Goal: Ask a question

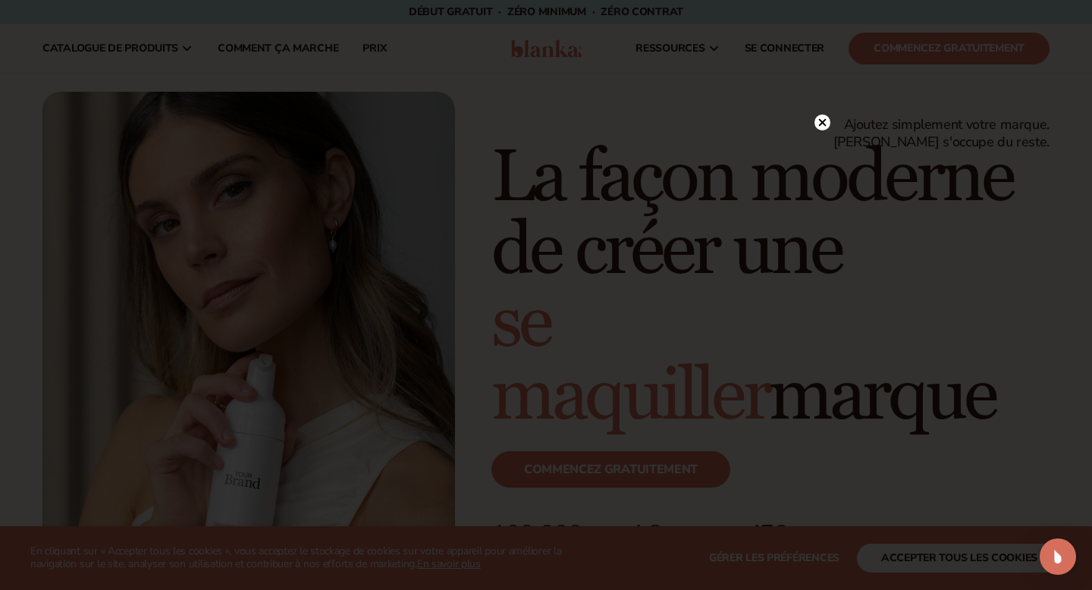
click at [823, 124] on icon at bounding box center [822, 122] width 16 height 16
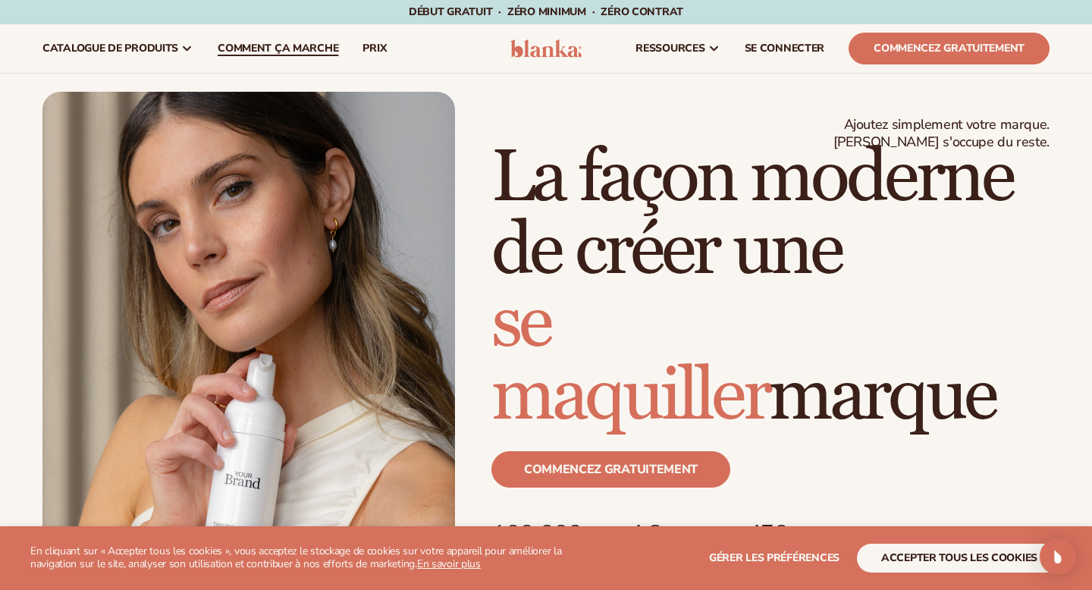
click at [284, 50] on font "Comment ça marche" at bounding box center [278, 48] width 121 height 14
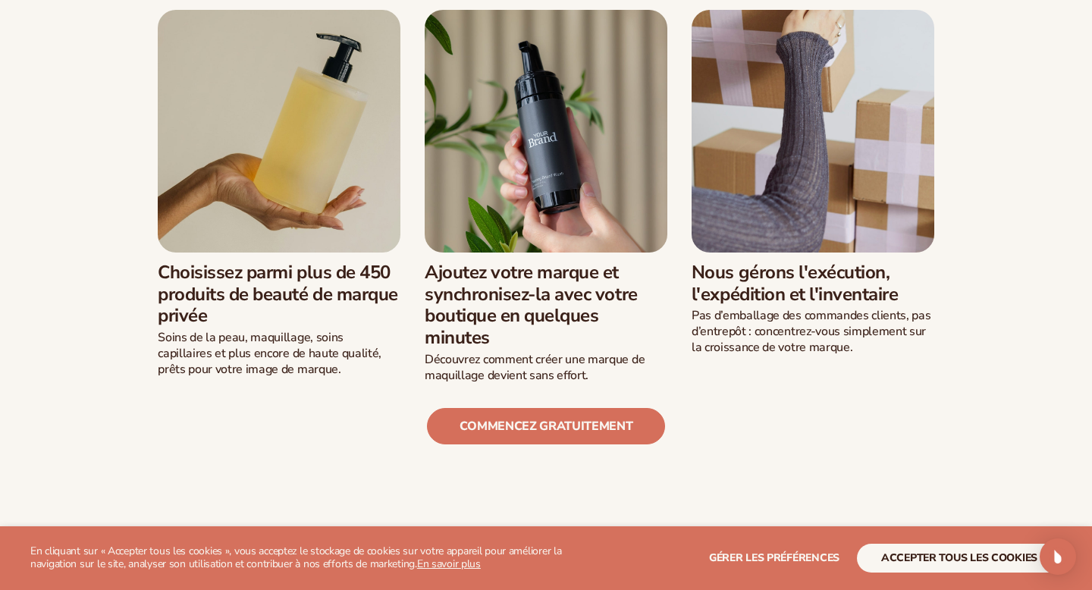
scroll to position [493, 0]
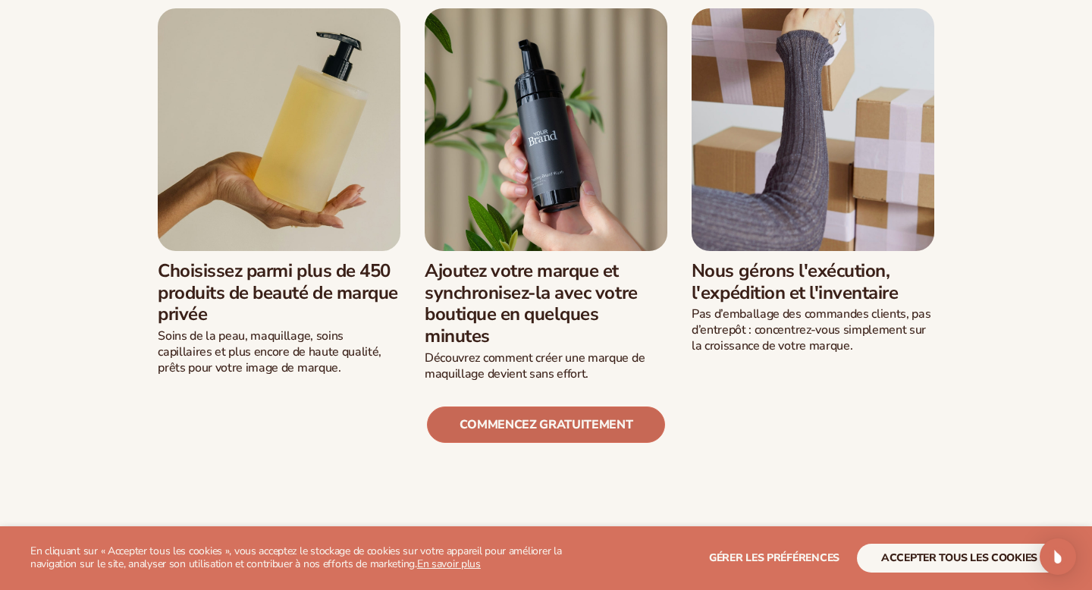
click at [541, 423] on font "Commencez gratuitement" at bounding box center [546, 424] width 174 height 17
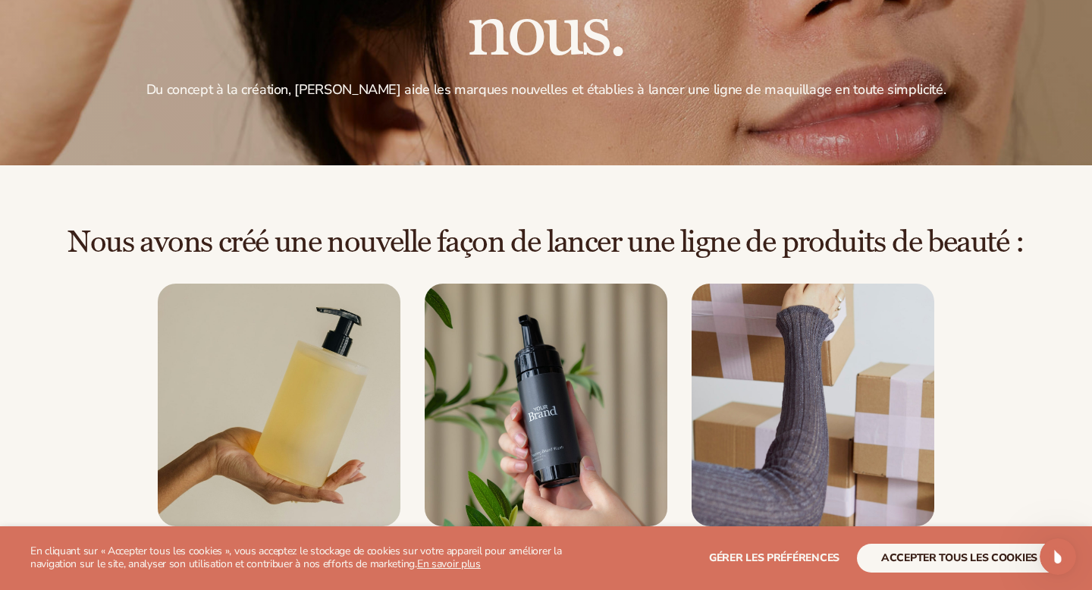
scroll to position [0, 0]
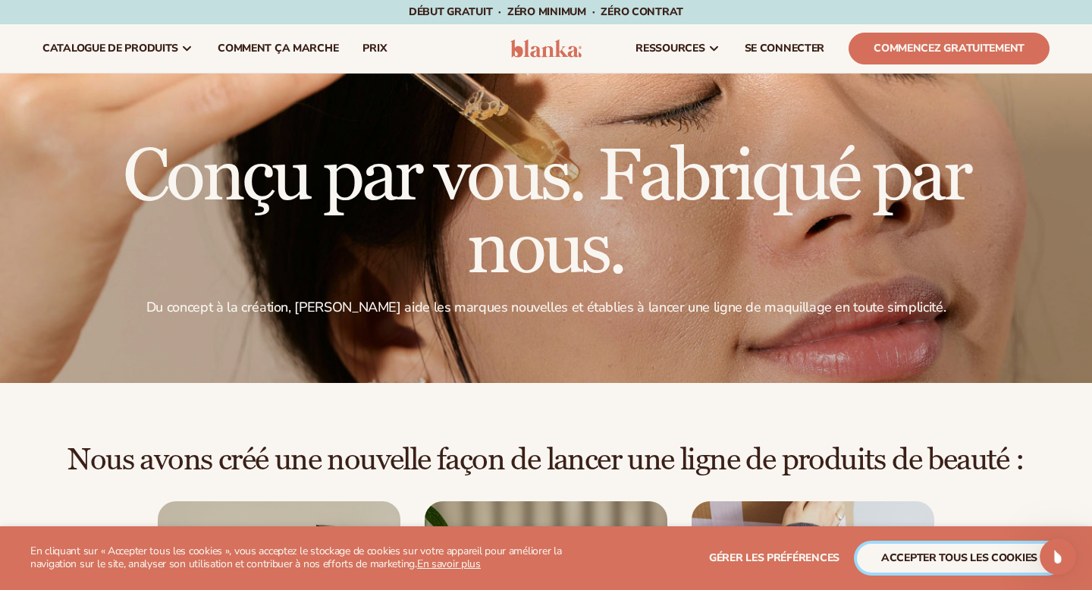
click at [1011, 550] on font "accepter tous les cookies" at bounding box center [959, 557] width 156 height 14
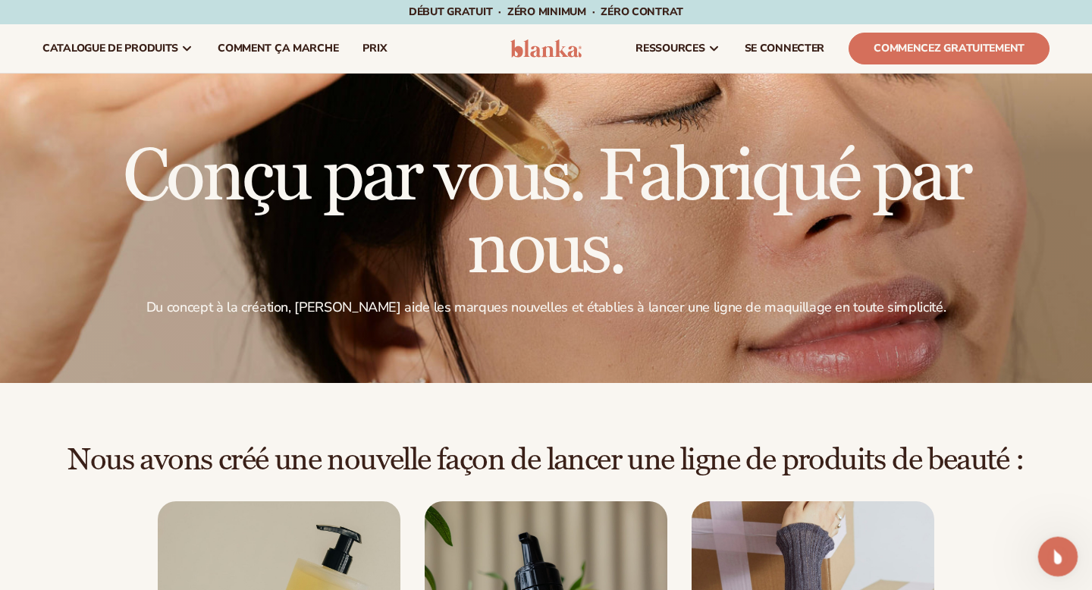
click at [1054, 553] on icon "Ouvrir Intercom Messenger" at bounding box center [1055, 554] width 25 height 25
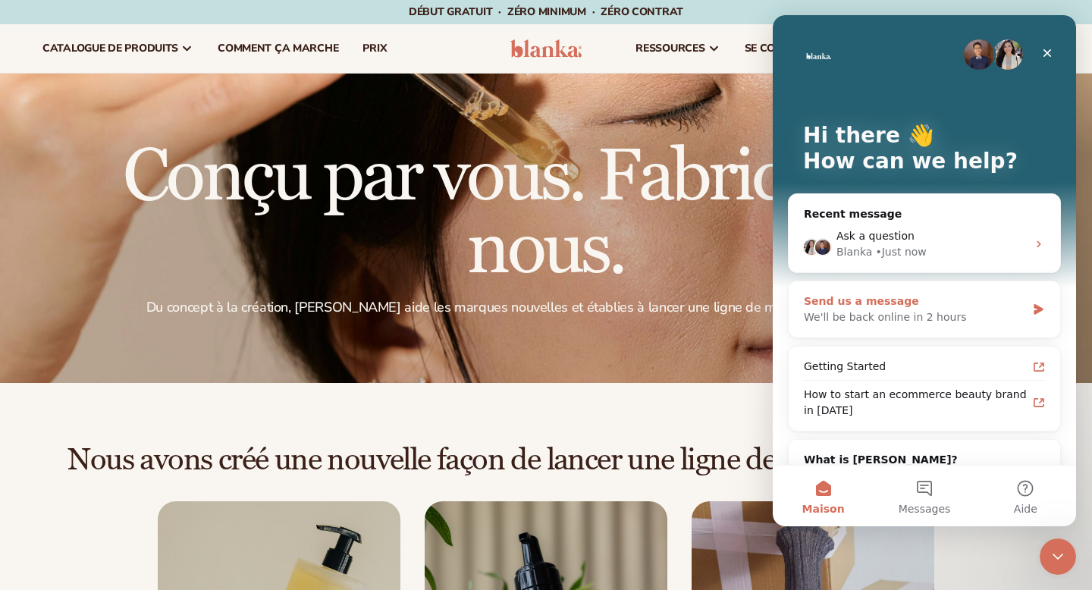
click at [920, 304] on div "Send us a message" at bounding box center [915, 301] width 222 height 16
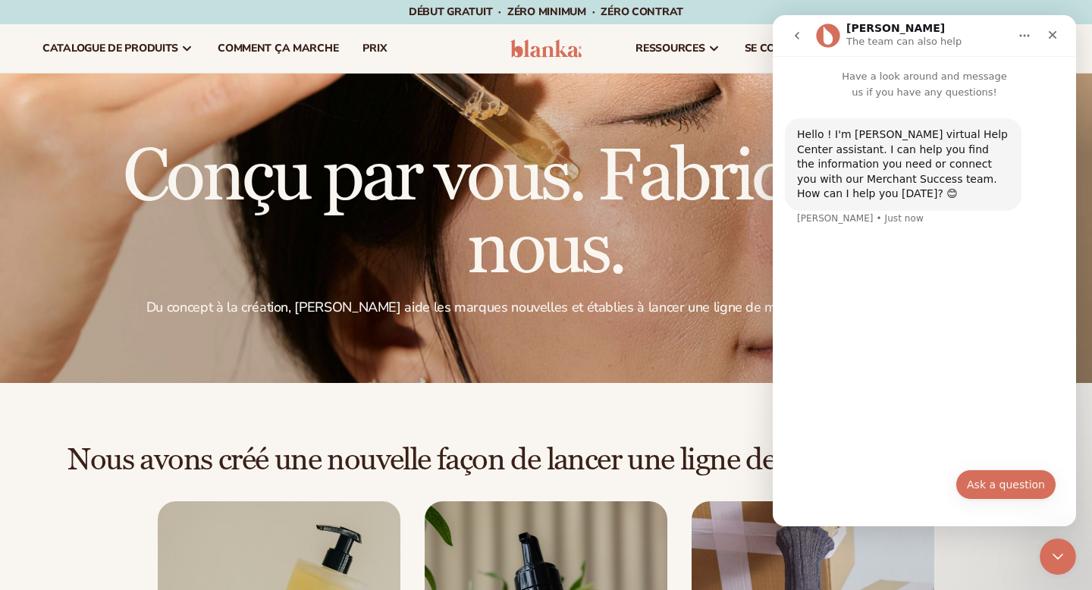
click at [1004, 480] on button "Ask a question" at bounding box center [1005, 484] width 101 height 30
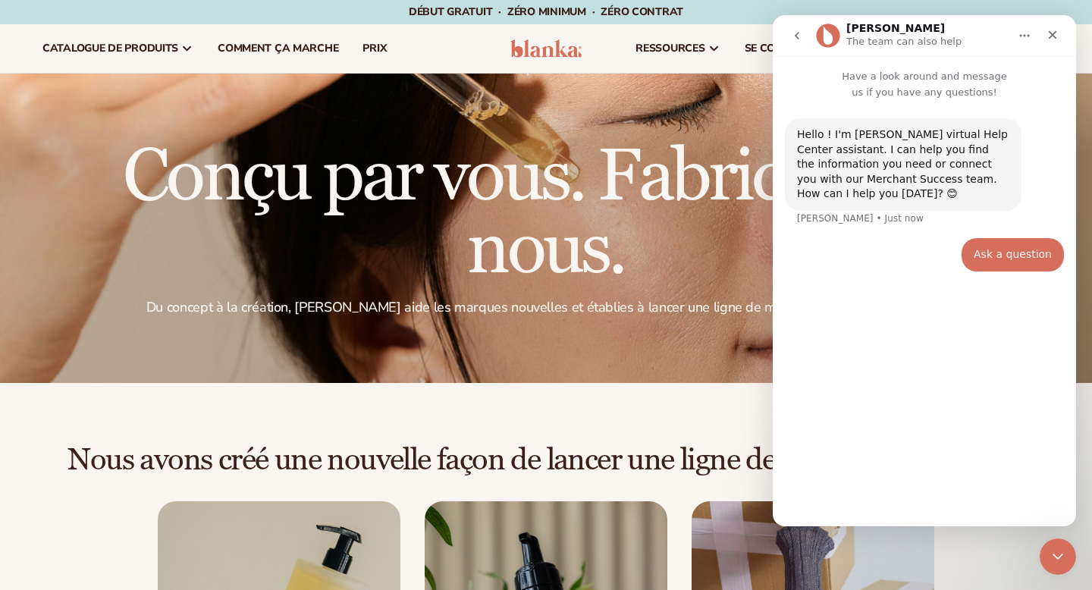
click at [857, 416] on div "Hello ! I'm Blanka's virtual Help Center assistant. I can help you find the inf…" at bounding box center [923, 306] width 303 height 413
click at [835, 474] on div "Hello ! I'm Blanka's virtual Help Center assistant. I can help you find the inf…" at bounding box center [923, 306] width 303 height 413
type input "**********"
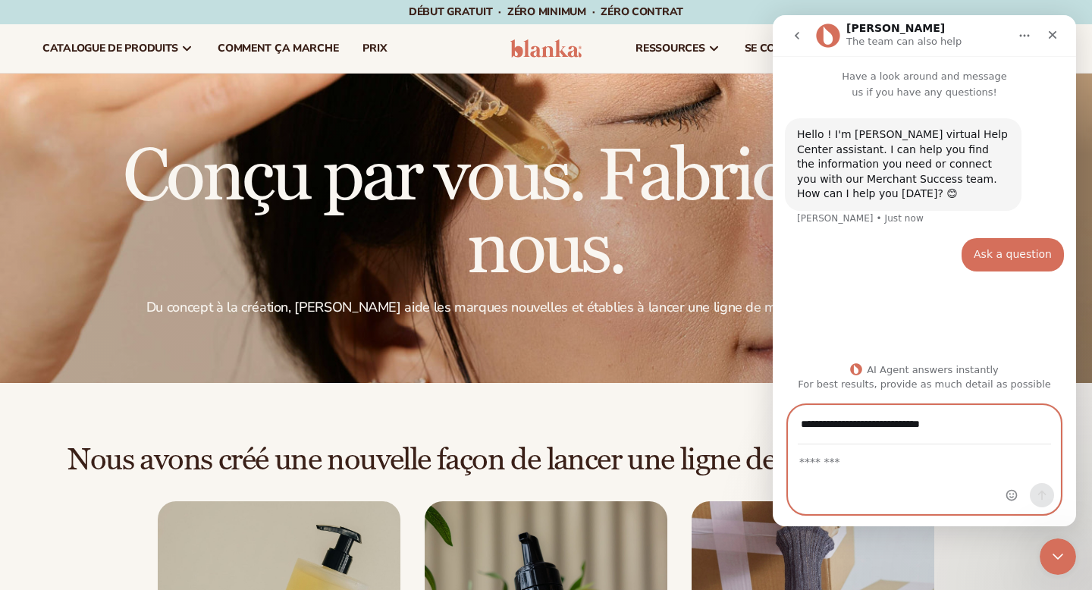
click at [865, 470] on textarea "Message…" at bounding box center [923, 458] width 271 height 26
type textarea "**********"
click at [1039, 493] on icon "Send a message…" at bounding box center [1042, 495] width 8 height 10
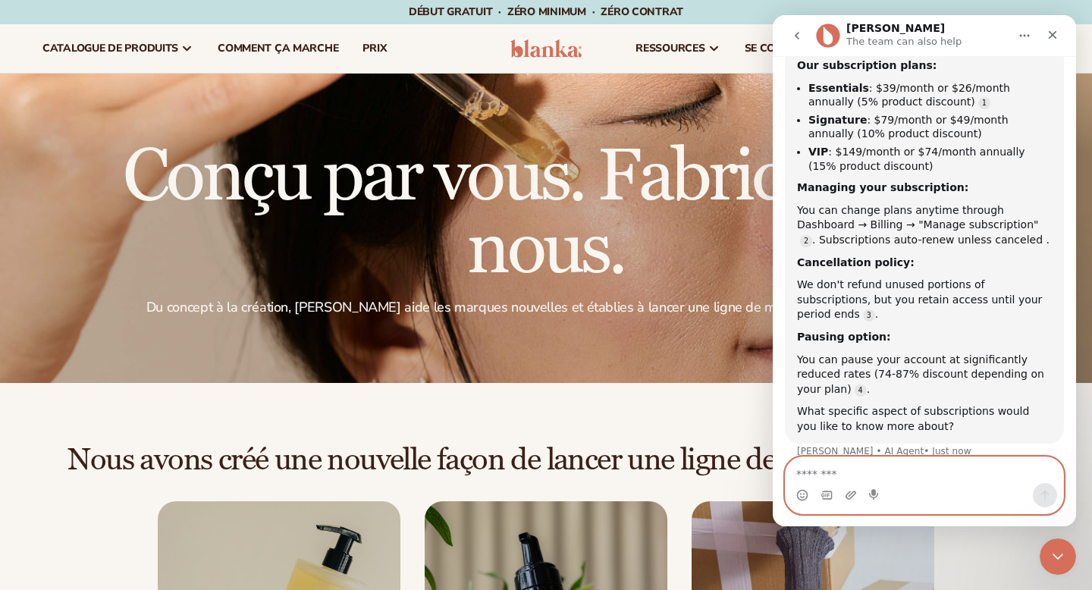
scroll to position [309, 0]
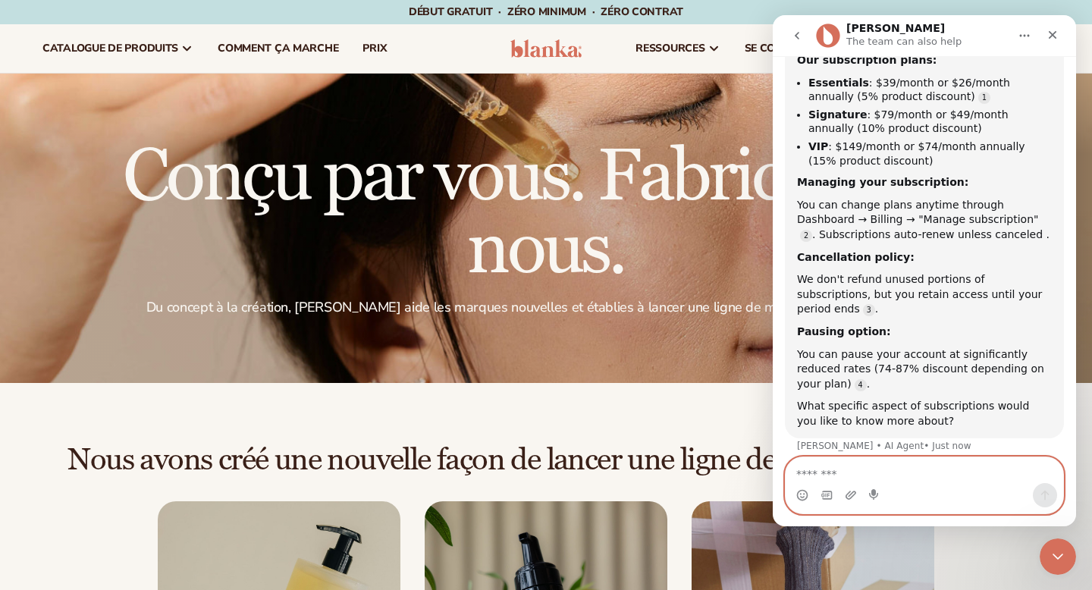
click at [844, 470] on textarea "Message…" at bounding box center [923, 470] width 277 height 26
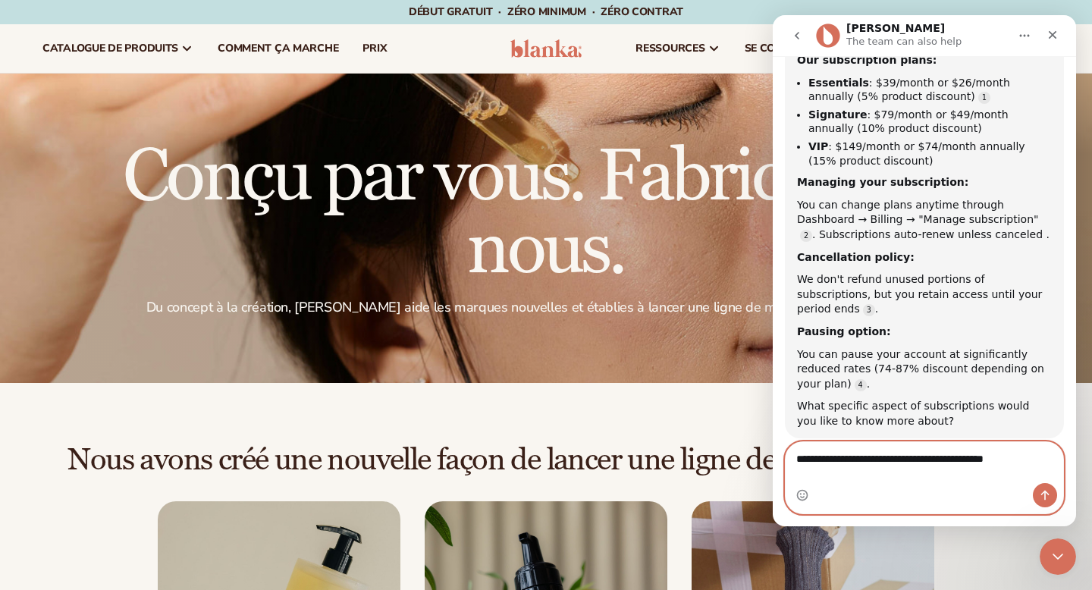
type textarea "**********"
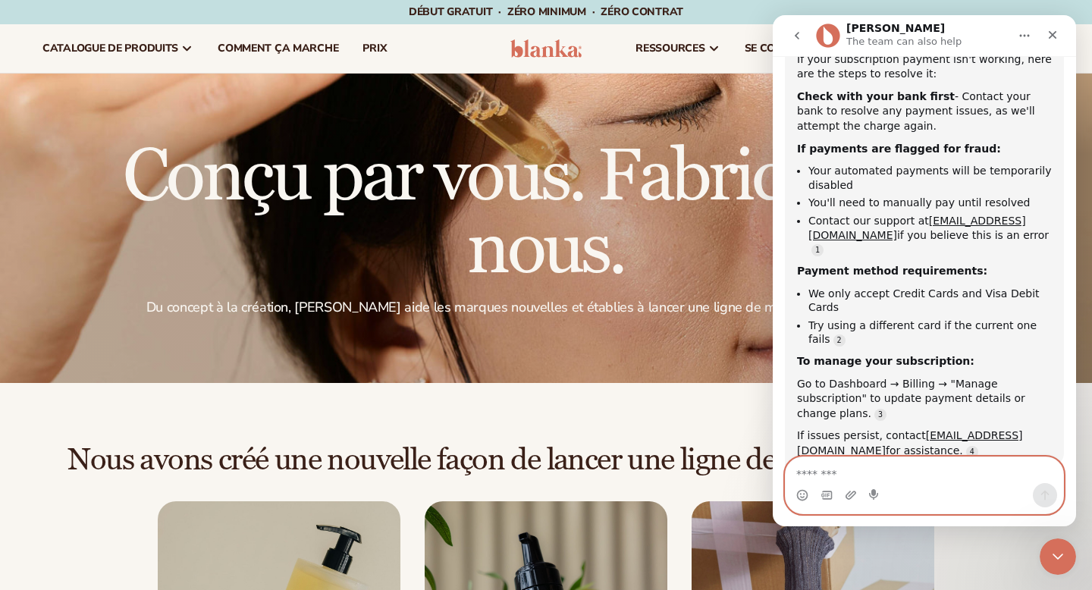
scroll to position [826, 0]
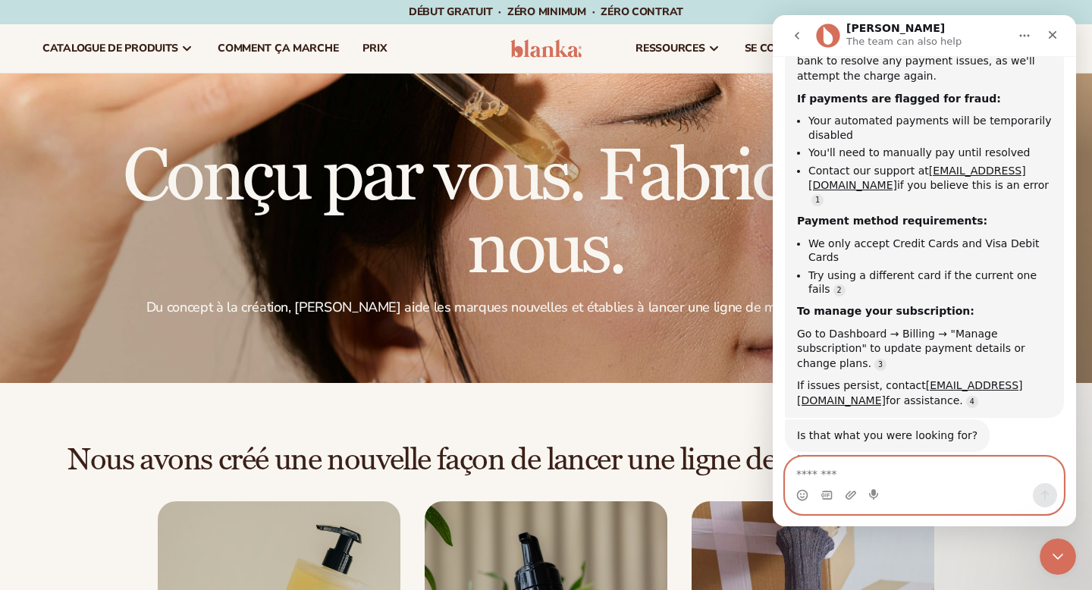
click at [841, 474] on textarea "Message…" at bounding box center [923, 470] width 277 height 26
type textarea "**********"
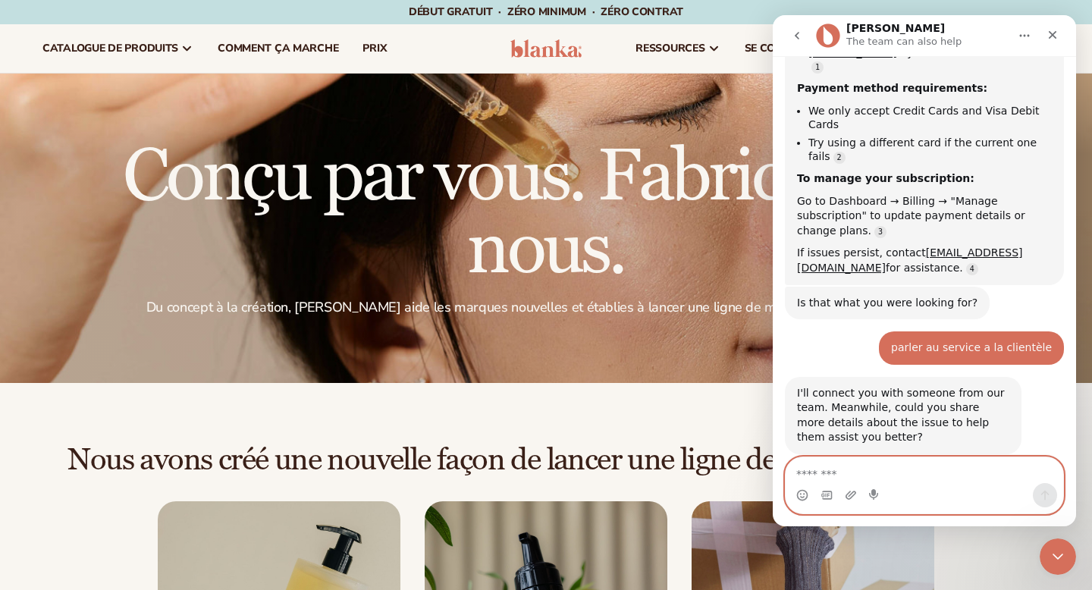
scroll to position [961, 0]
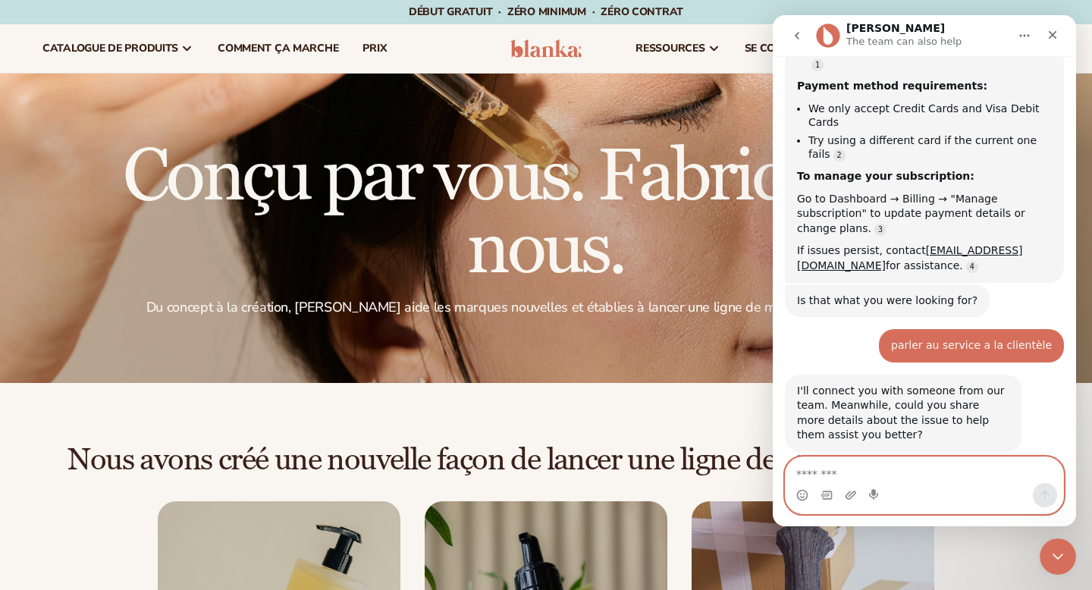
click at [877, 472] on textarea "Message…" at bounding box center [923, 470] width 277 height 26
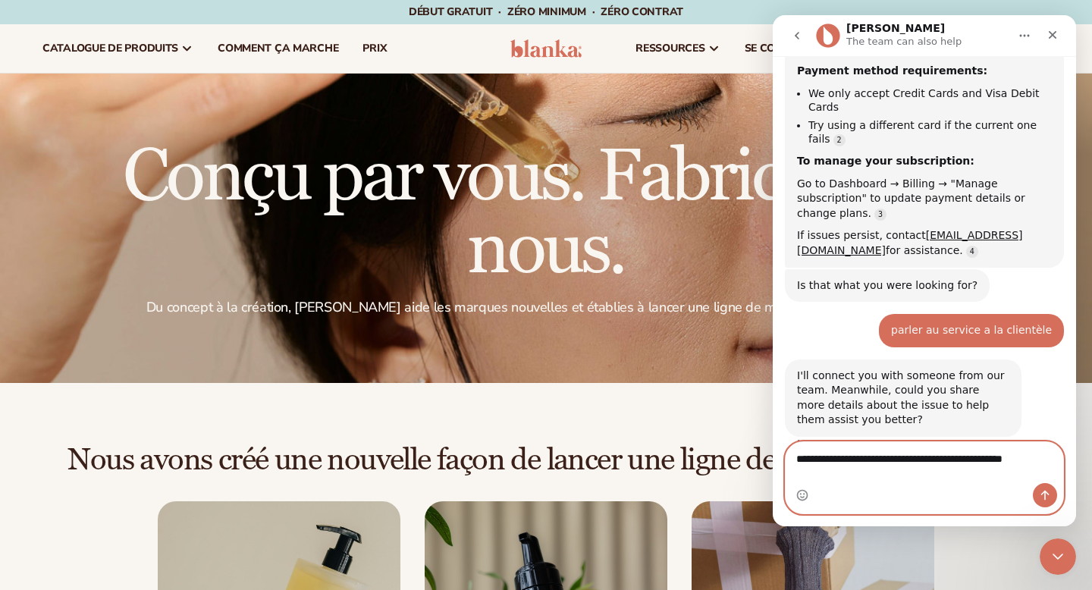
type textarea "**********"
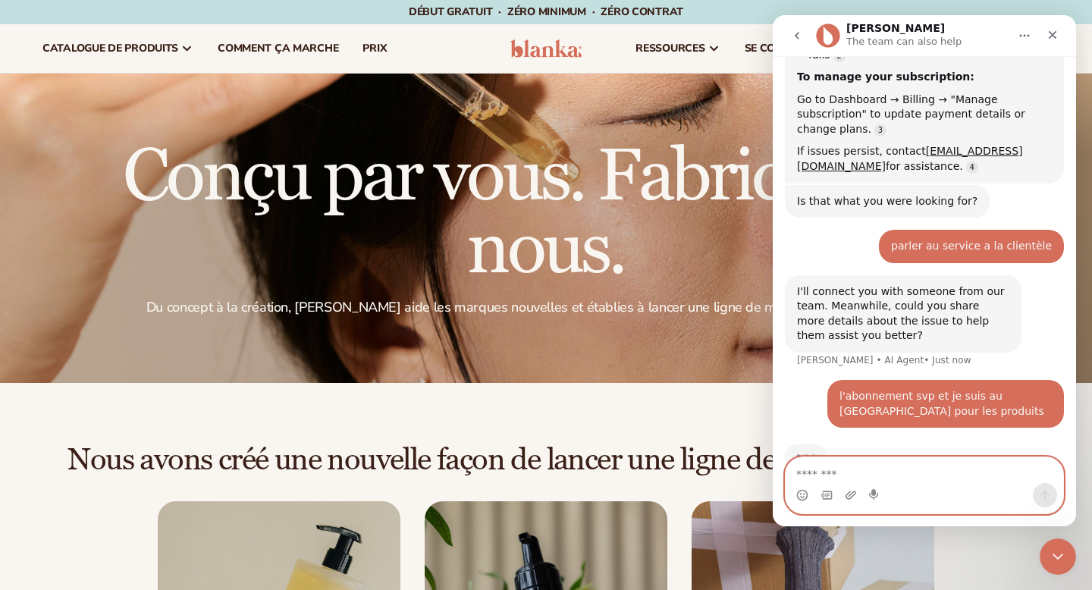
scroll to position [1070, 0]
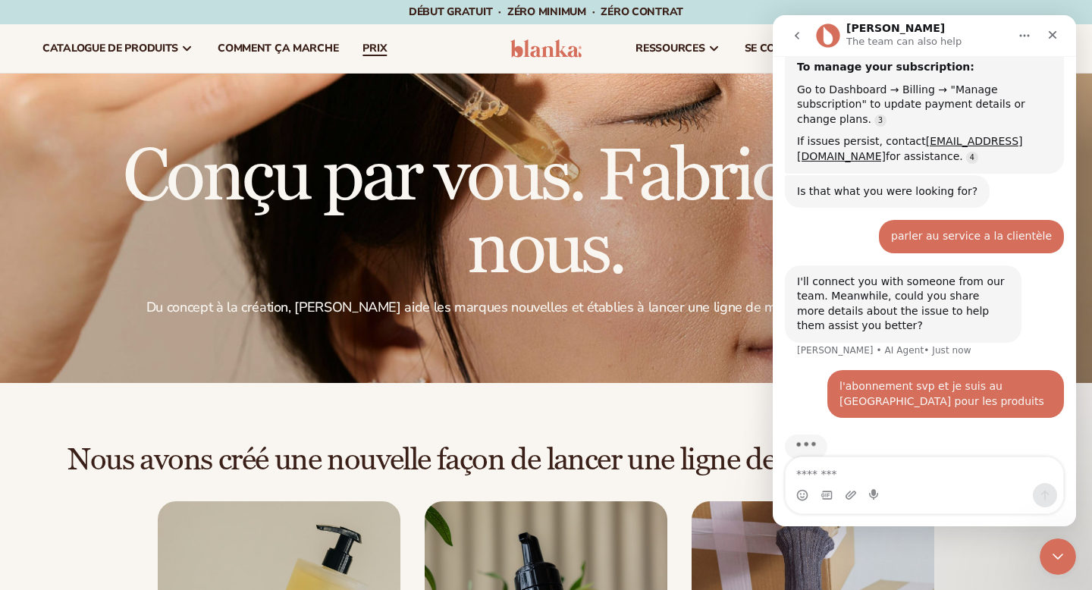
click at [378, 46] on font "prix" at bounding box center [374, 48] width 24 height 14
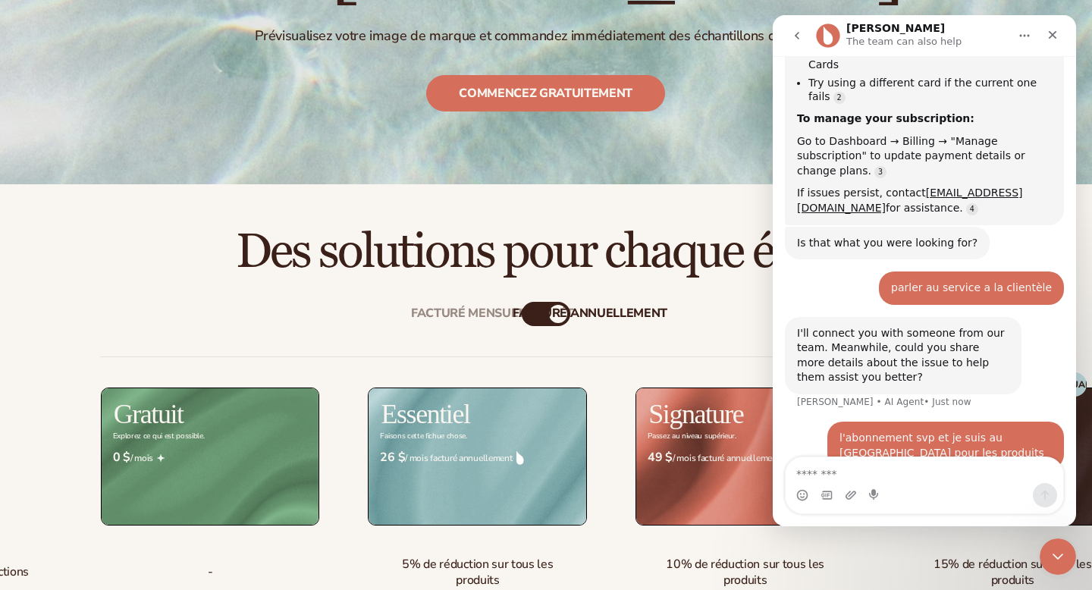
scroll to position [287, 0]
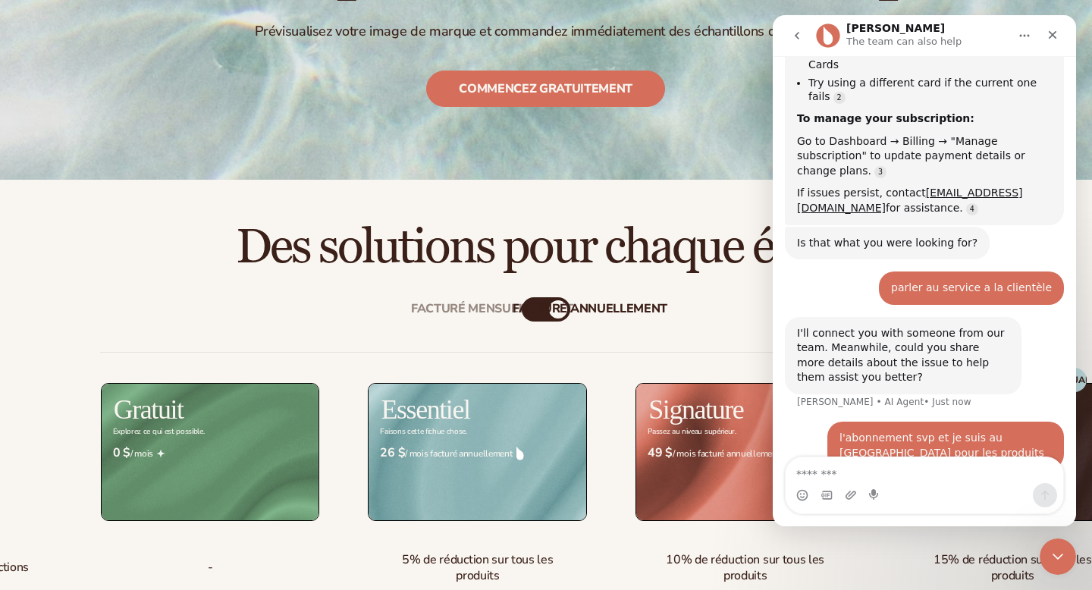
click at [190, 443] on div "$ 0 $ / mois" at bounding box center [210, 453] width 219 height 39
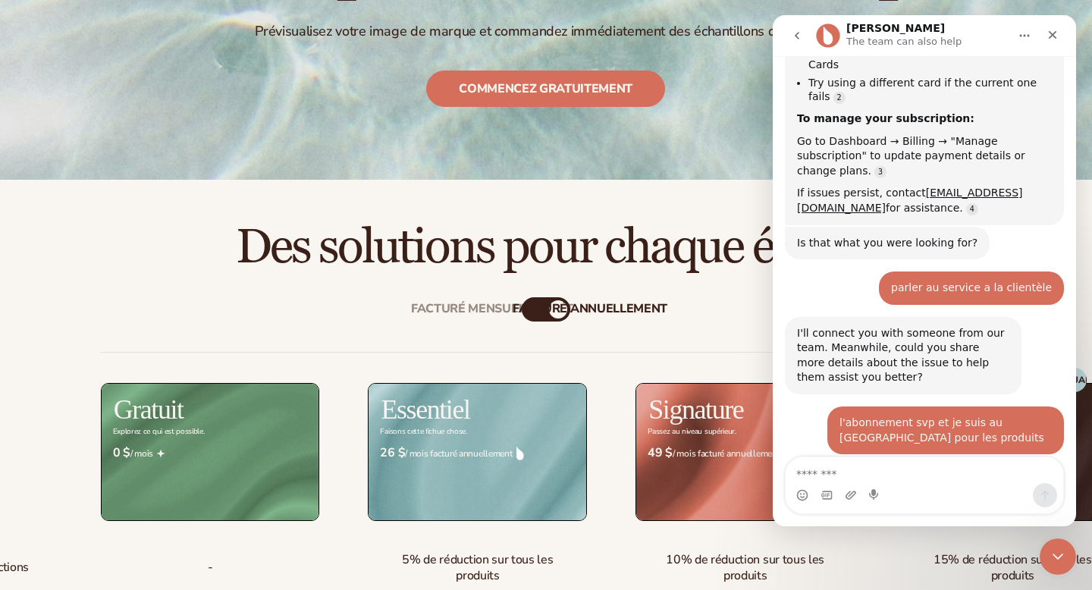
click at [553, 309] on font "facturé annuellement" at bounding box center [589, 309] width 155 height 17
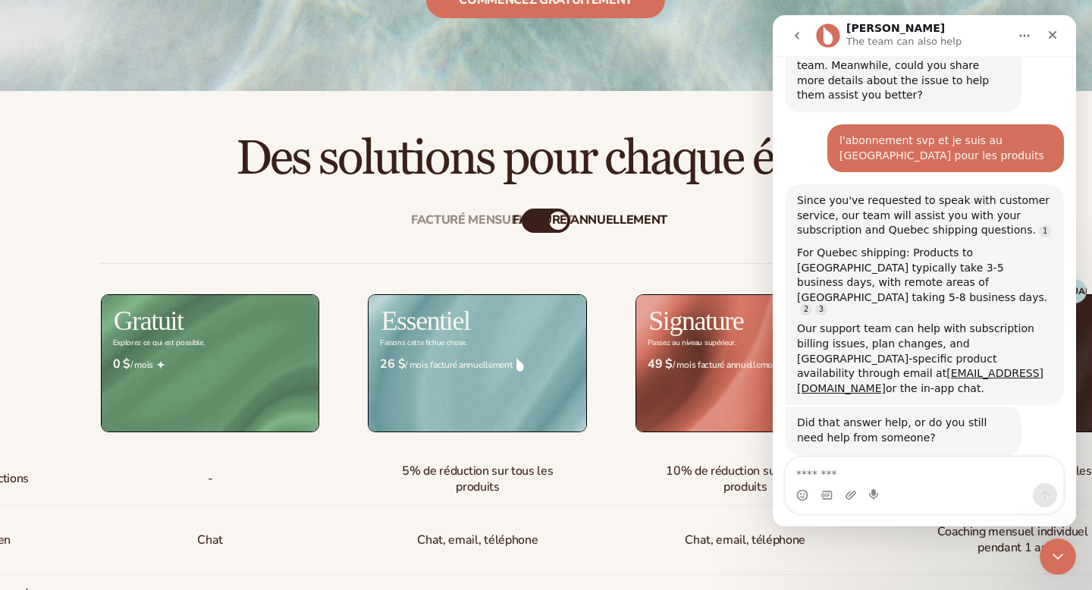
scroll to position [378, 0]
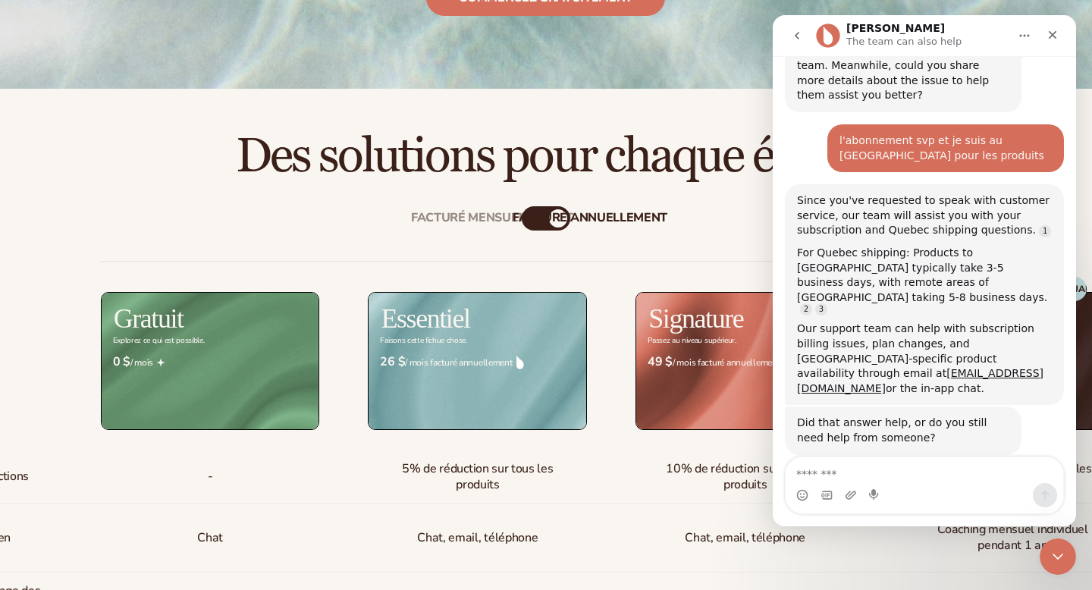
click at [1009, 483] on button "No, I still need help 👤" at bounding box center [985, 498] width 142 height 30
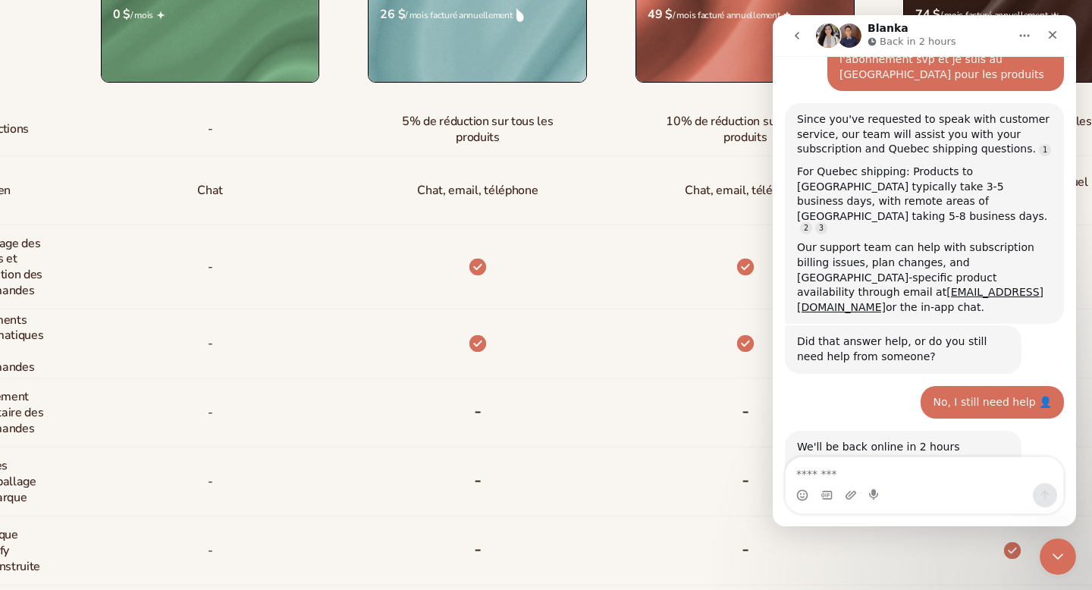
scroll to position [1426, 0]
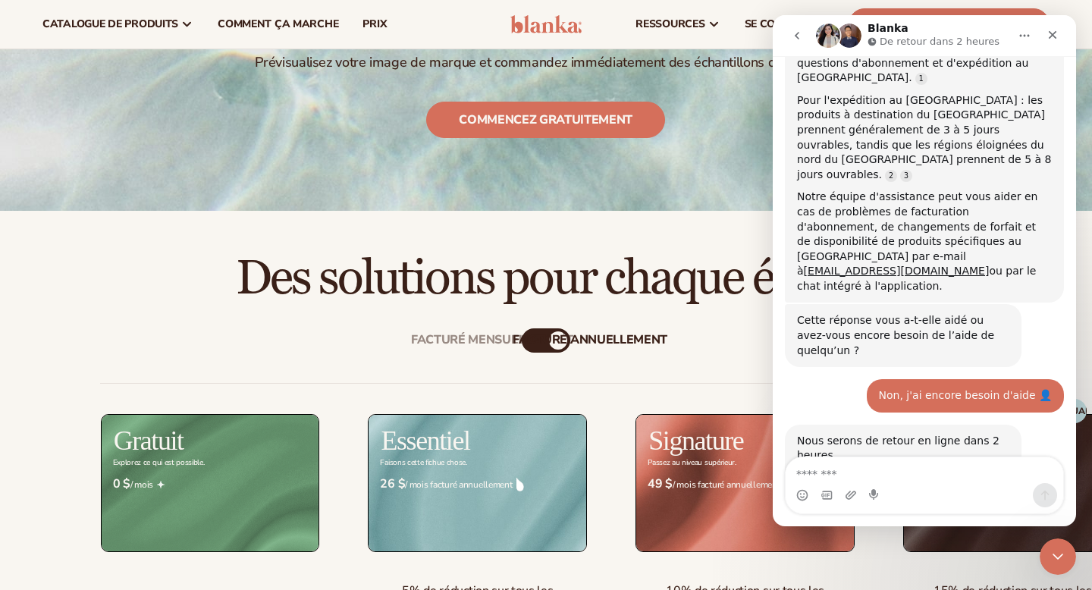
scroll to position [158, 0]
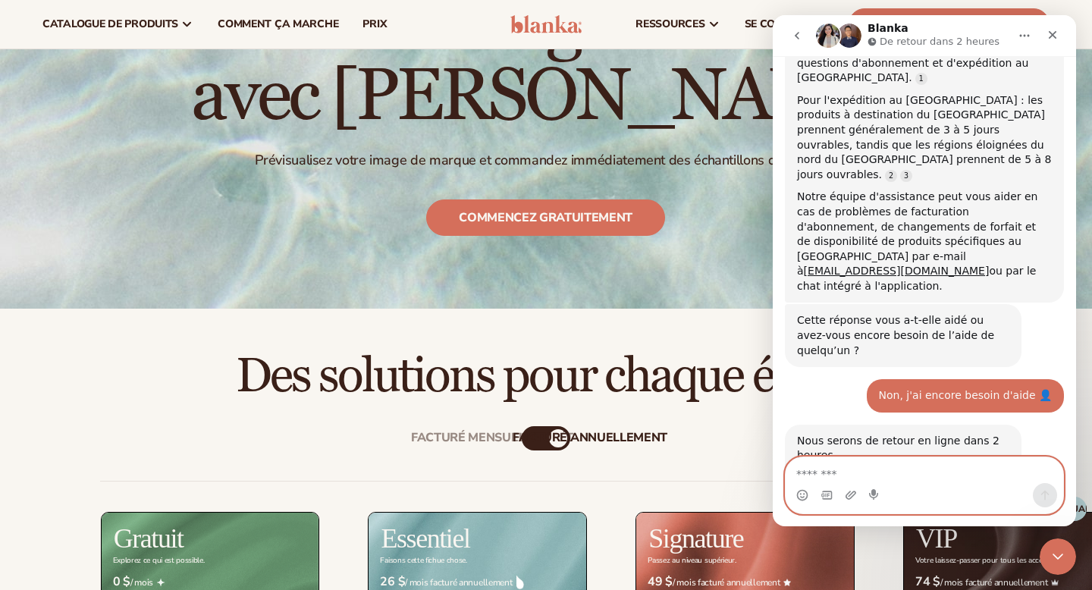
click at [835, 476] on textarea "Message…" at bounding box center [923, 470] width 277 height 26
click at [892, 468] on textarea "Message…" at bounding box center [923, 470] width 277 height 26
click at [901, 477] on textarea "Message…" at bounding box center [923, 470] width 277 height 26
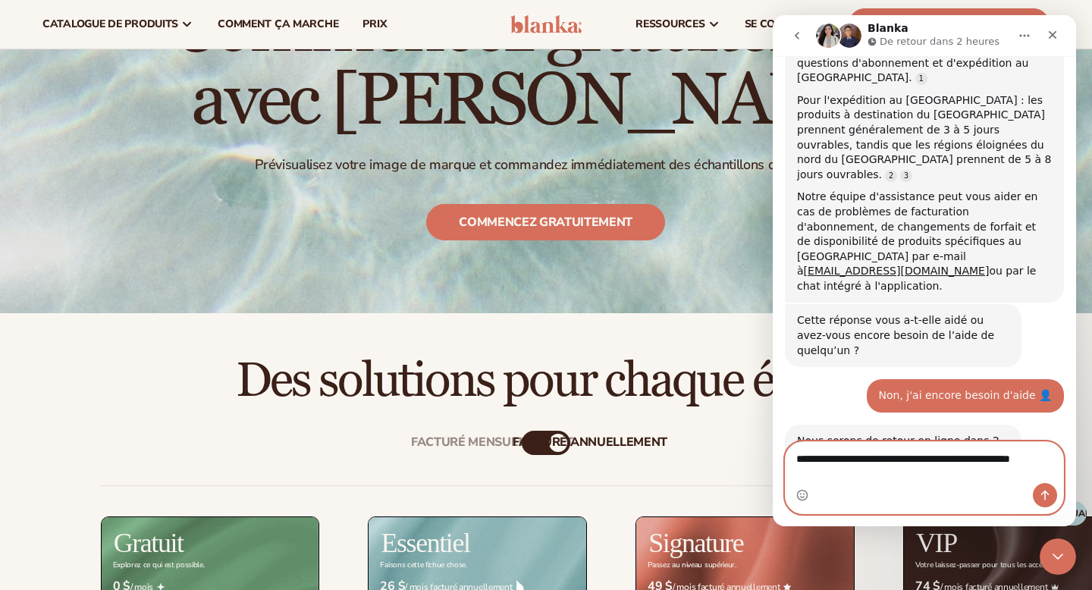
scroll to position [1663, 0]
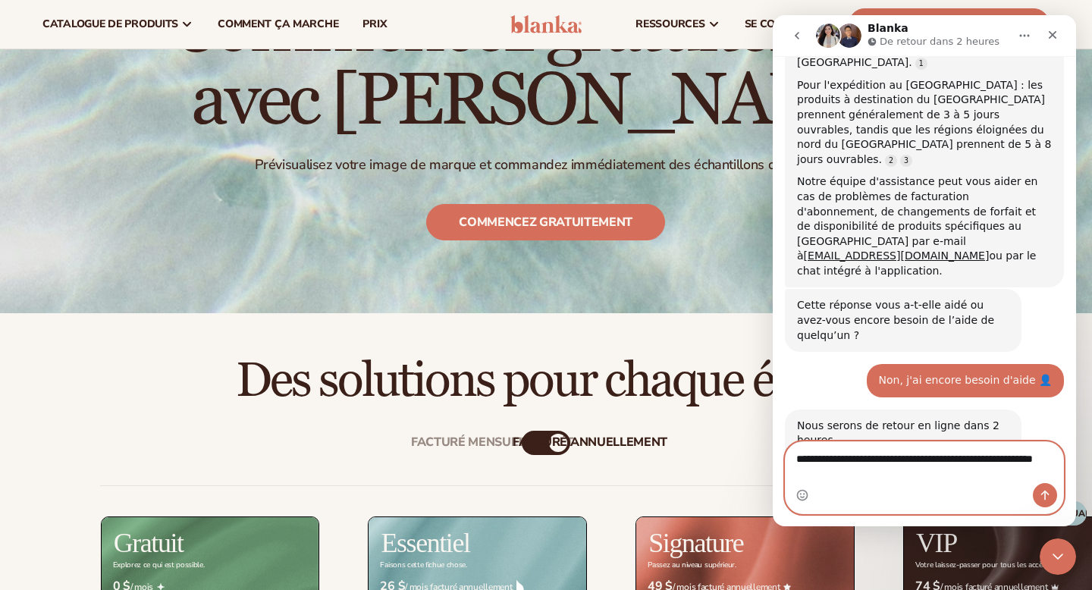
type textarea "**********"
click at [1048, 501] on button "Envoyer un message…" at bounding box center [1045, 495] width 24 height 24
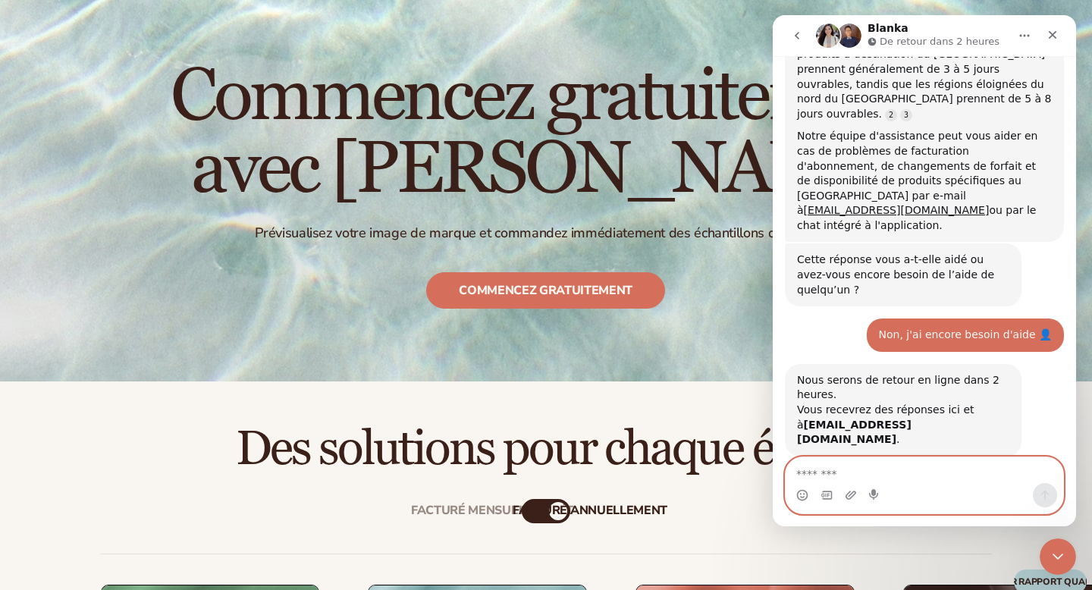
scroll to position [0, 0]
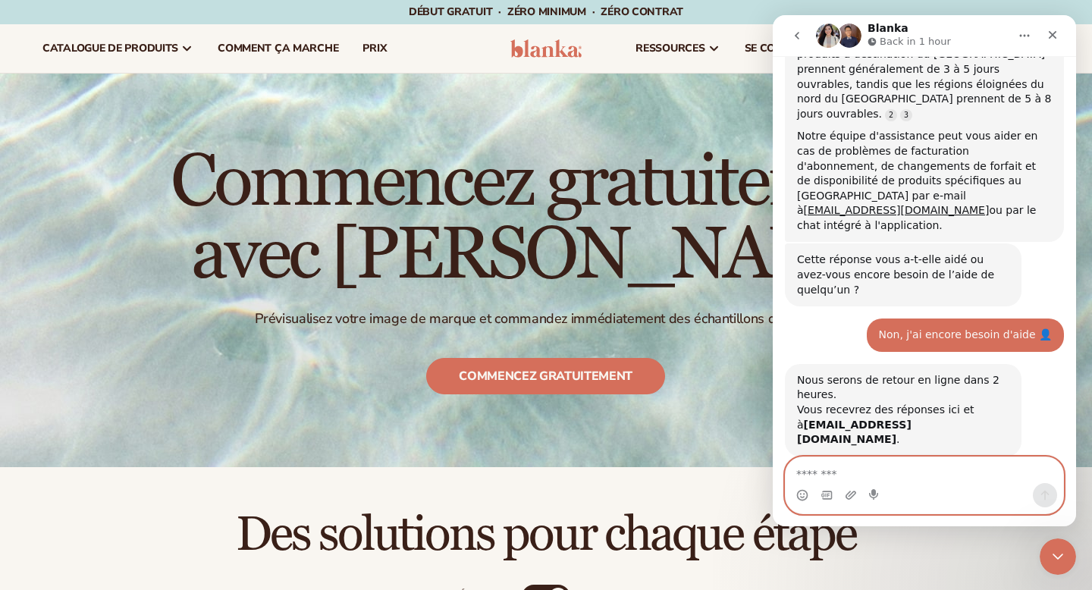
click at [848, 478] on textarea "Message…" at bounding box center [923, 470] width 277 height 26
click at [843, 473] on textarea "Message…" at bounding box center [923, 470] width 277 height 26
type textarea "**********"
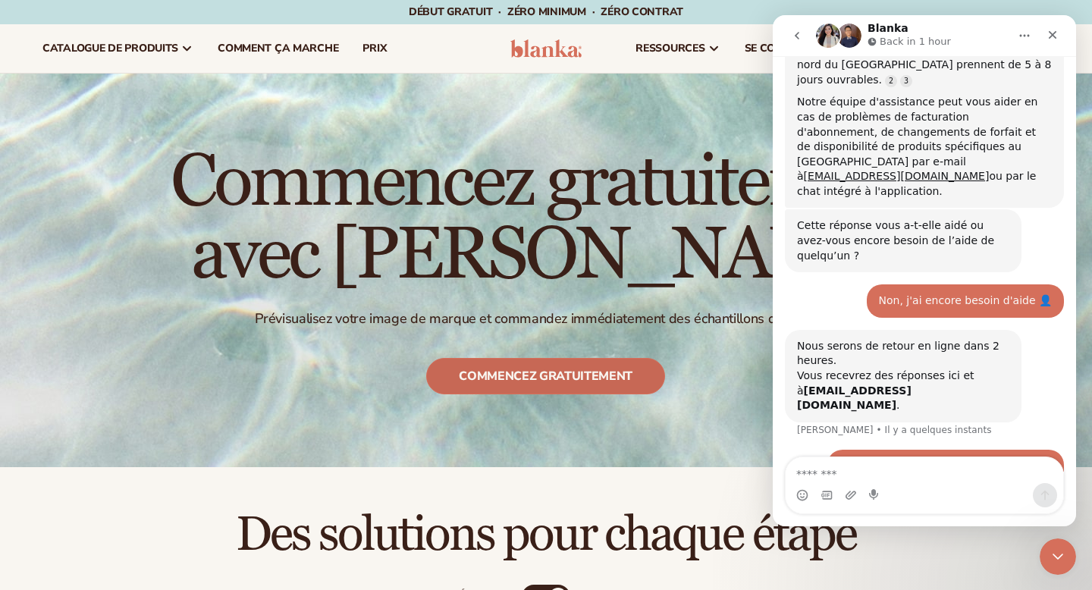
click at [519, 373] on font "Commencez gratuitement" at bounding box center [546, 376] width 174 height 17
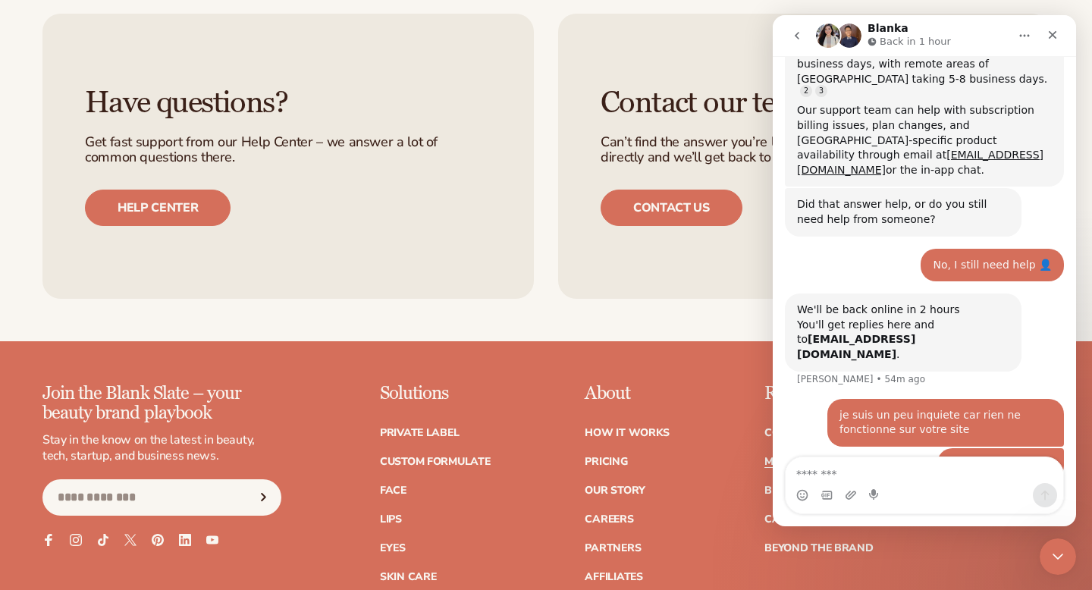
scroll to position [3121, 0]
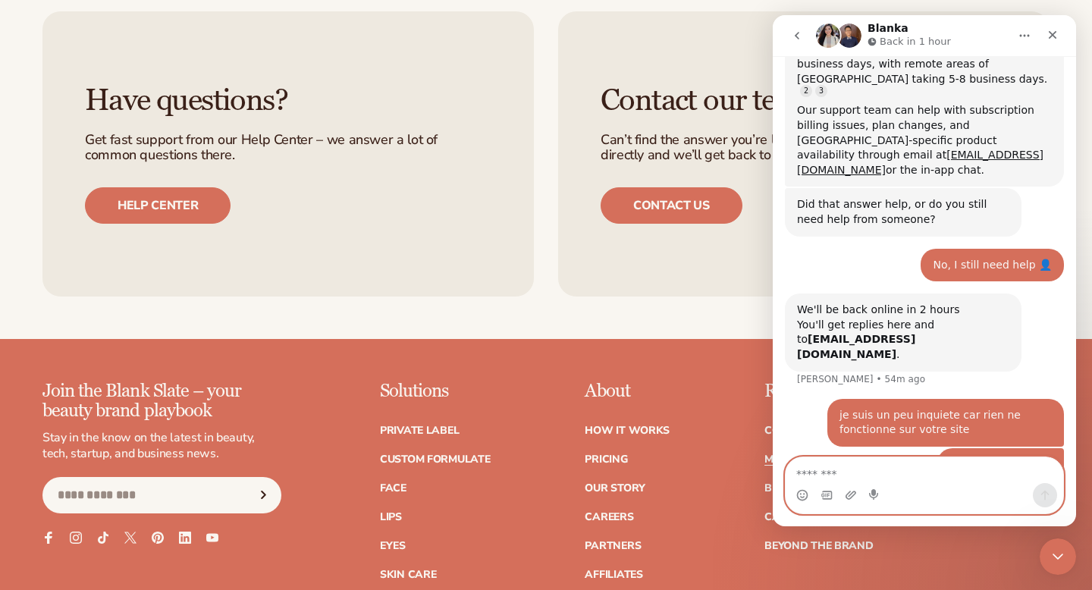
click at [954, 472] on textarea "Message…" at bounding box center [923, 470] width 277 height 26
click at [850, 466] on textarea "Message…" at bounding box center [923, 470] width 277 height 26
click at [863, 469] on textarea "Message…" at bounding box center [923, 470] width 277 height 26
click at [1052, 29] on icon "Close" at bounding box center [1052, 35] width 12 height 12
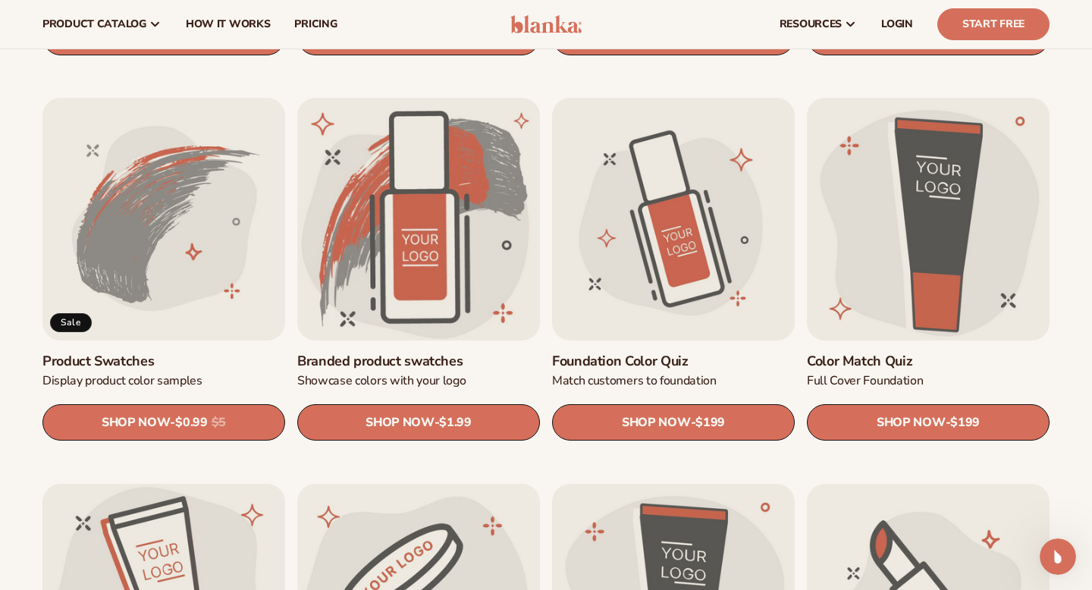
scroll to position [820, 0]
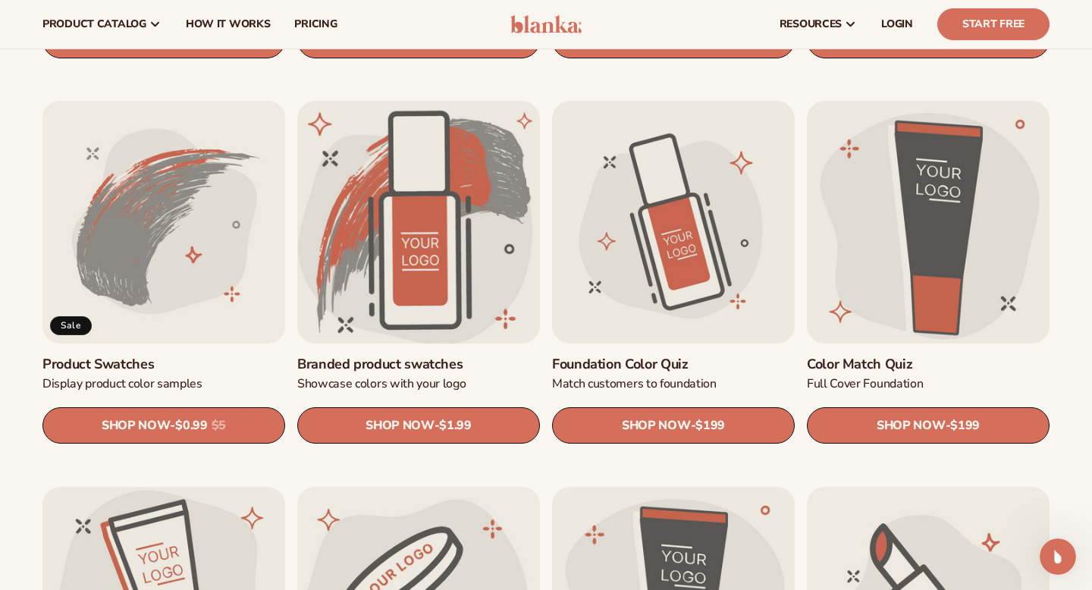
click at [448, 356] on link "Branded product swatches" at bounding box center [418, 364] width 243 height 17
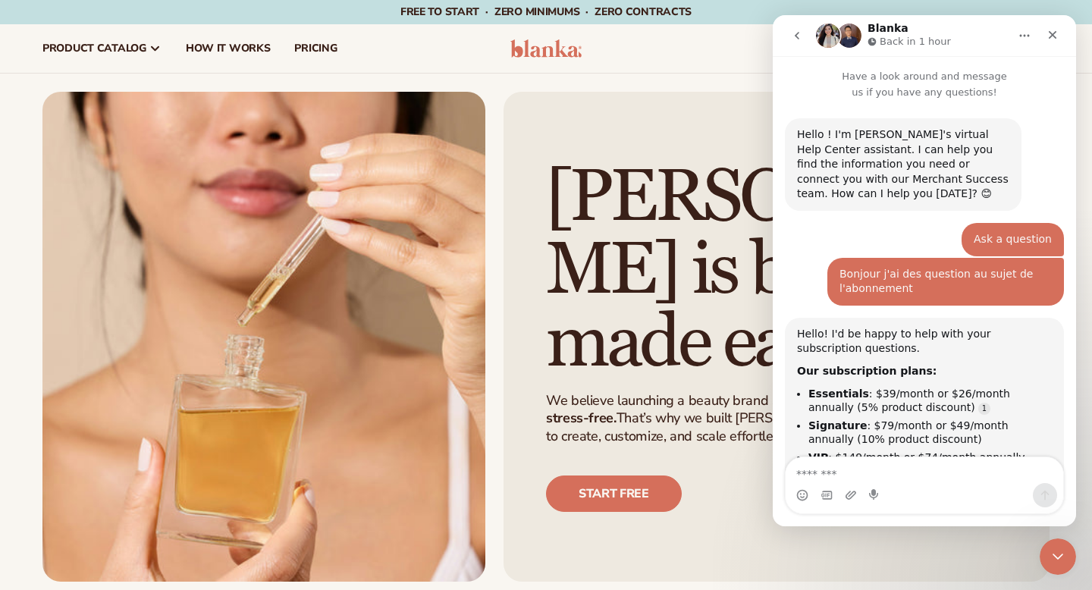
scroll to position [1521, 0]
